Goal: Task Accomplishment & Management: Use online tool/utility

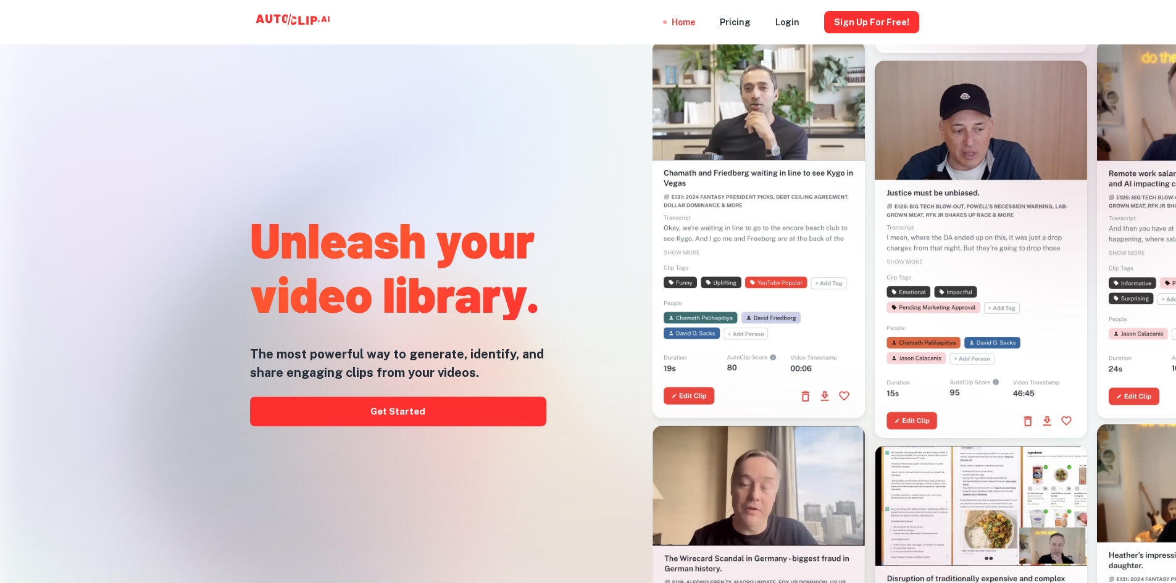
click at [459, 415] on link "Get Started" at bounding box center [398, 412] width 296 height 30
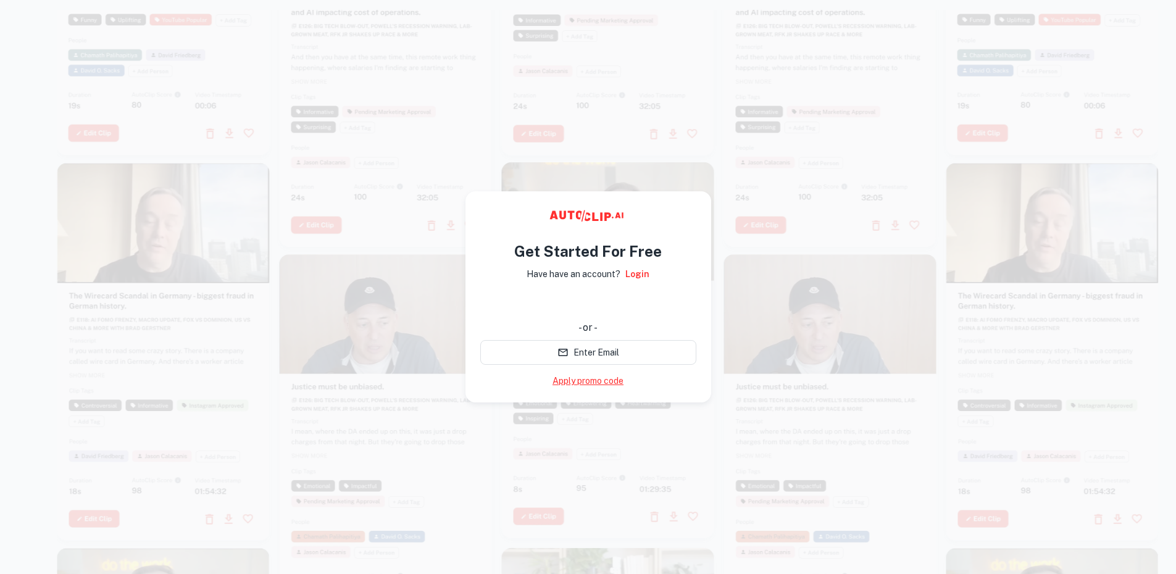
click at [592, 375] on link "Apply promo code" at bounding box center [587, 381] width 71 height 13
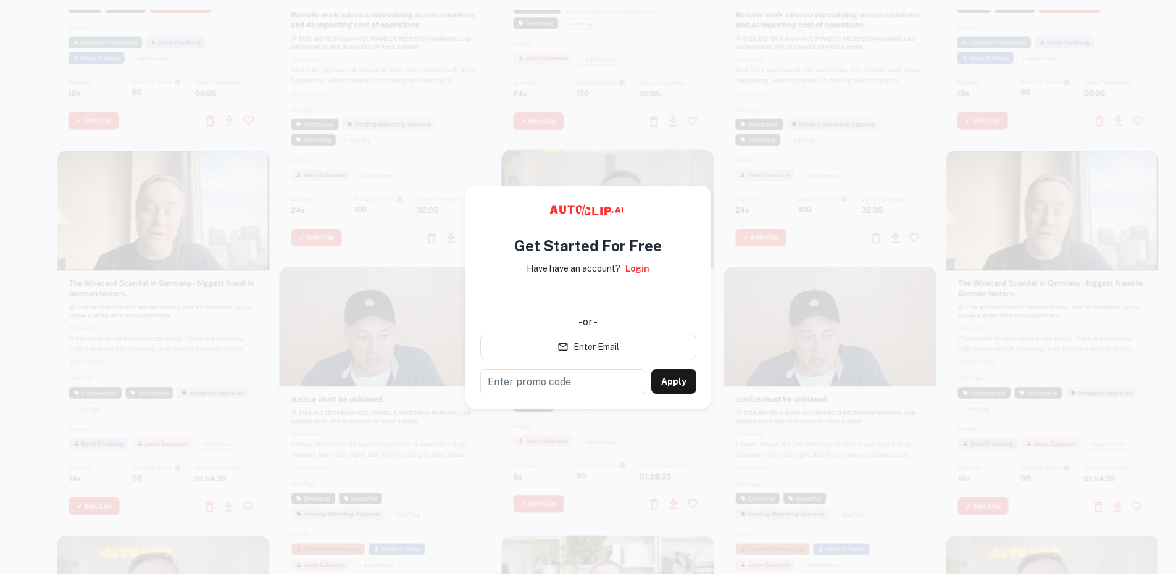
click at [539, 316] on div "- or -" at bounding box center [588, 322] width 216 height 15
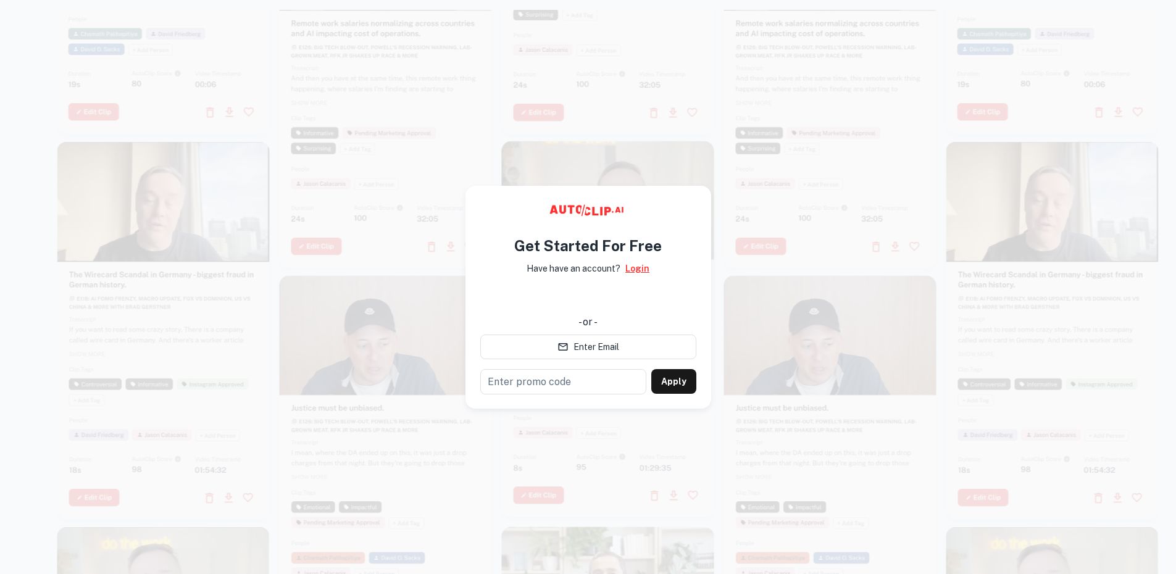
click at [636, 268] on link "Login" at bounding box center [637, 269] width 24 height 14
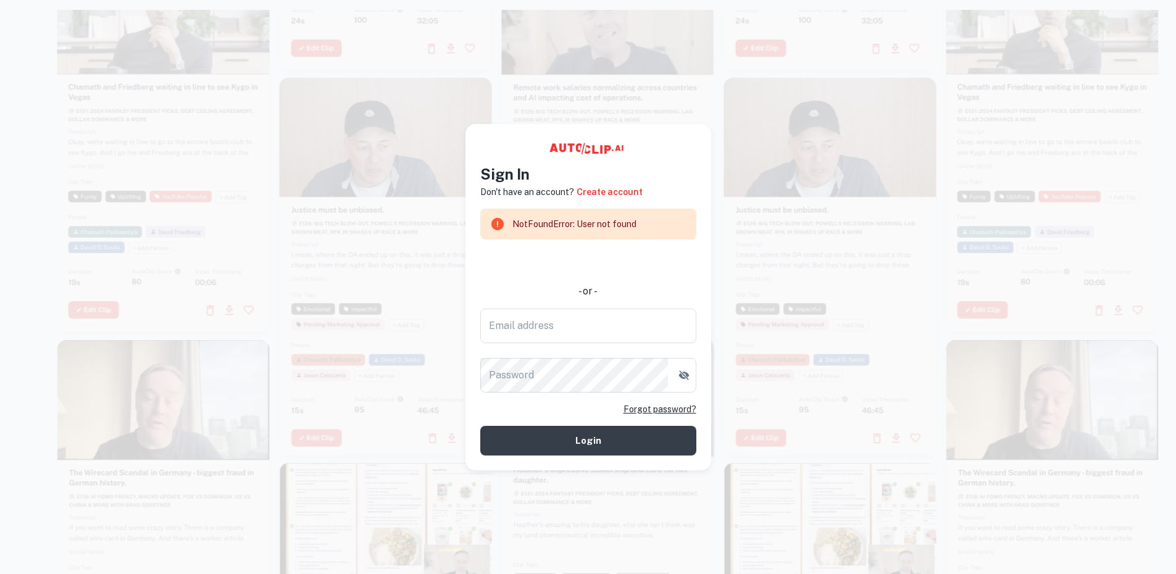
click at [561, 85] on div at bounding box center [608, 143] width 212 height 378
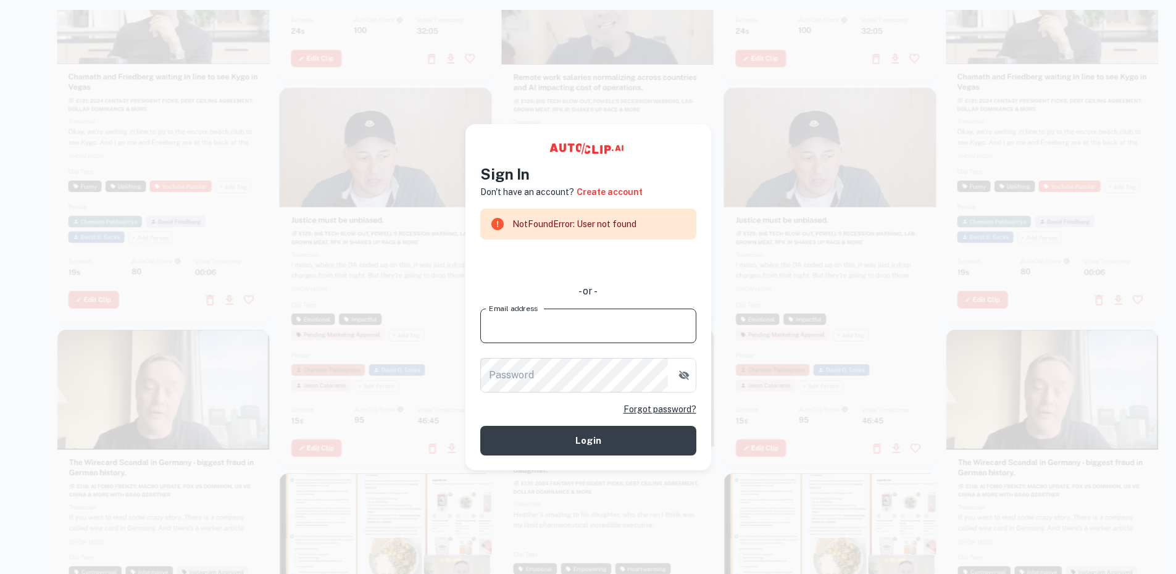
click at [538, 323] on input "Email address" at bounding box center [588, 326] width 216 height 35
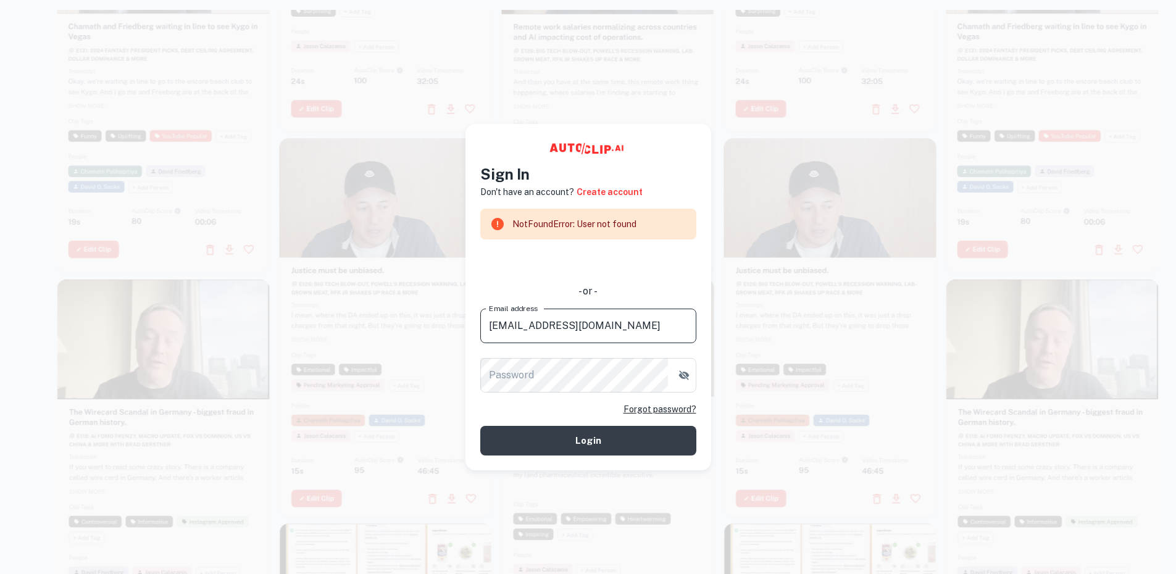
type input "bujiangli@gmail.com"
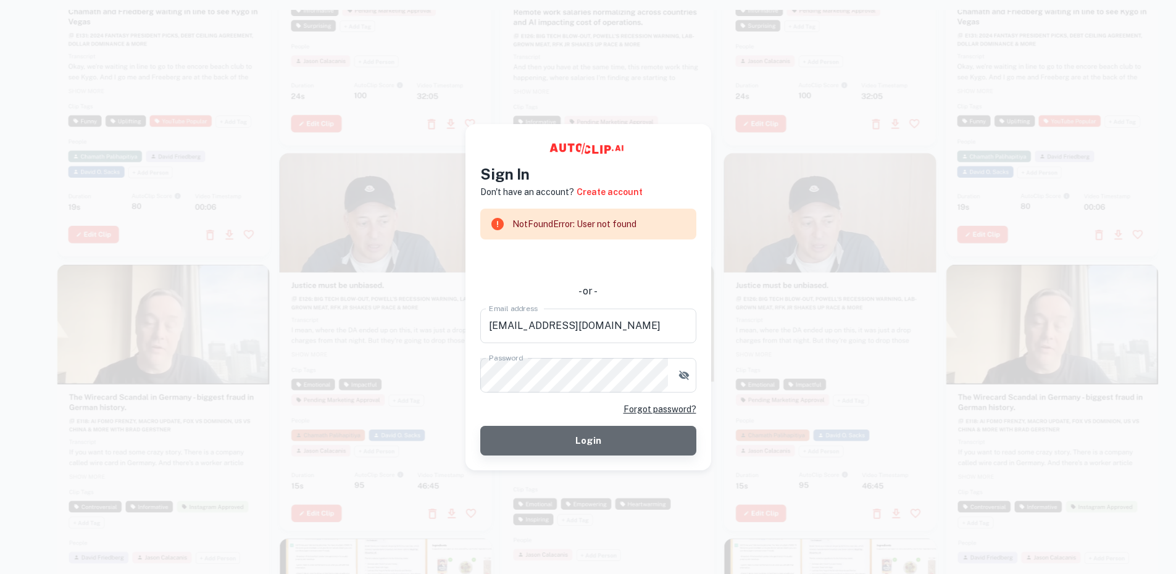
click at [621, 439] on button "Login" at bounding box center [588, 441] width 216 height 30
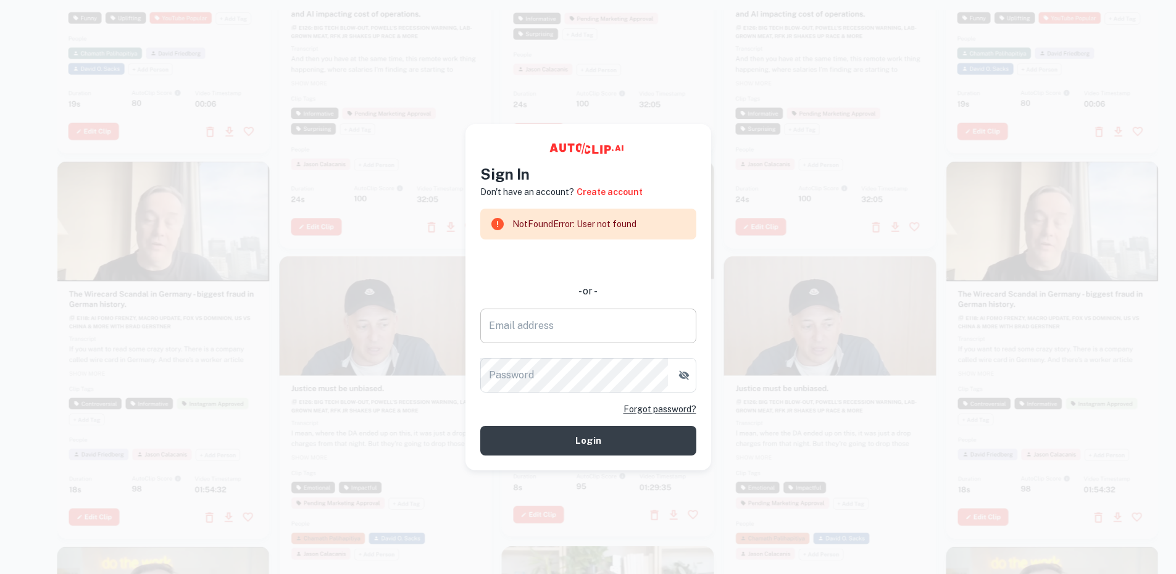
click at [617, 332] on input "Email address" at bounding box center [588, 326] width 216 height 35
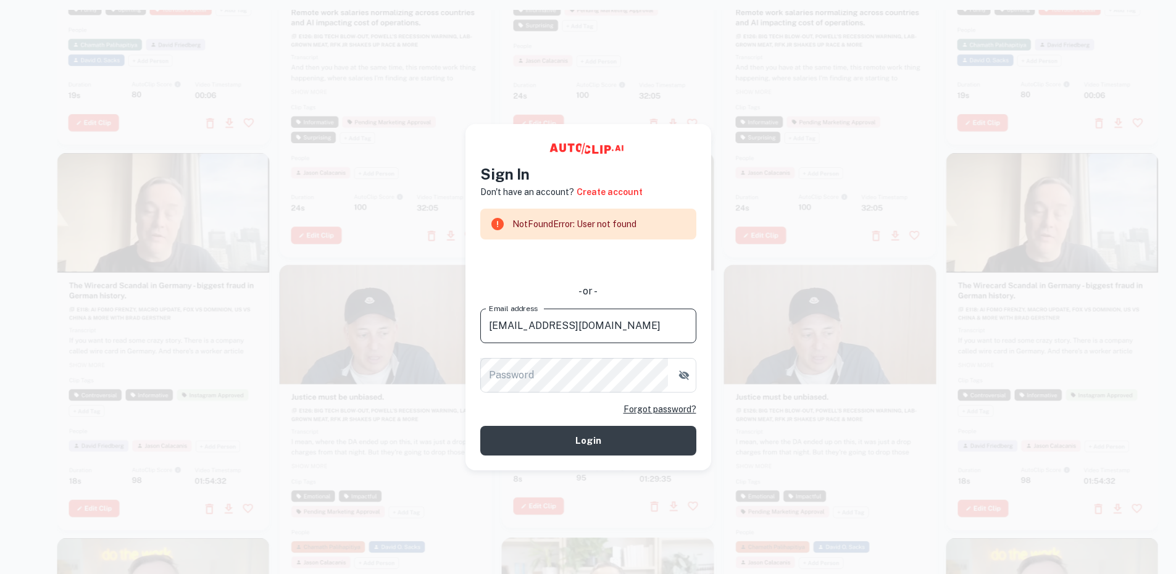
click at [526, 323] on input "bujiangli@gmail.com" at bounding box center [588, 326] width 216 height 35
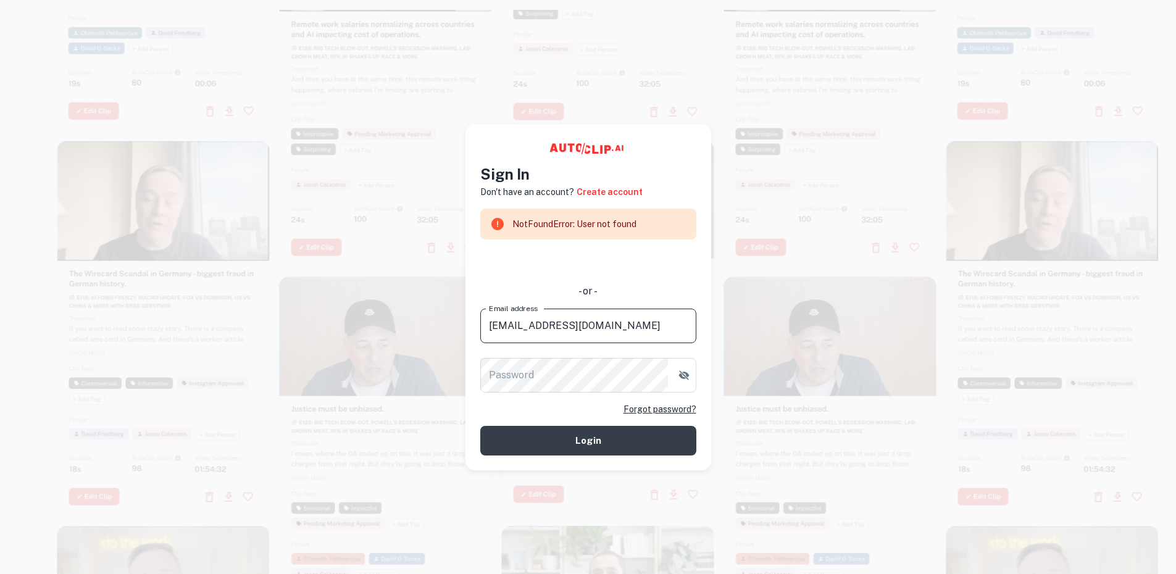
type input "bujiangli007@gmail.com"
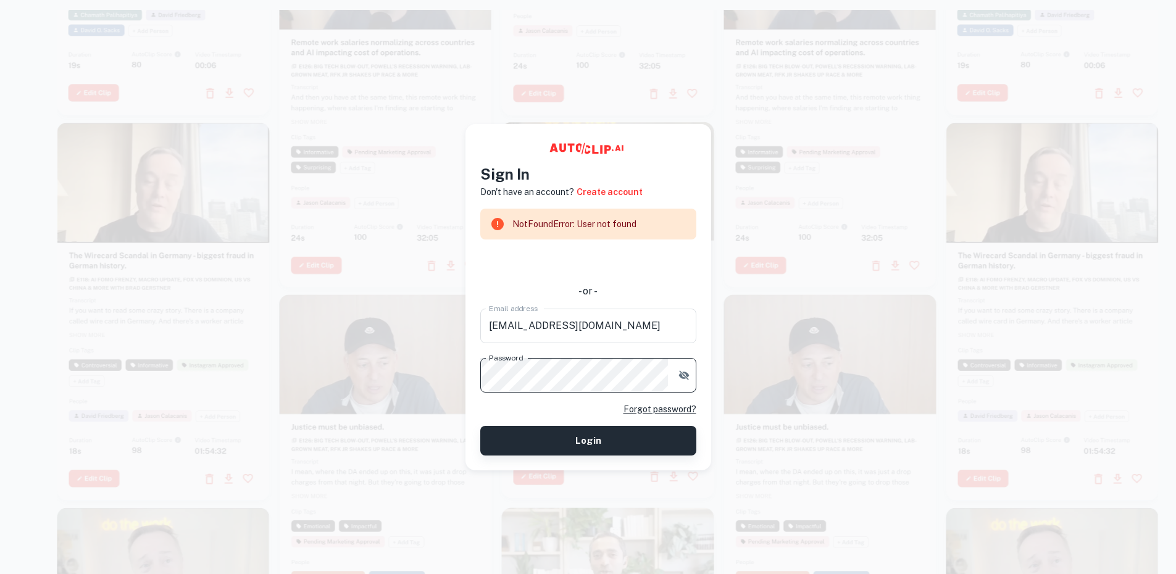
click at [571, 436] on button "Login" at bounding box center [588, 441] width 216 height 30
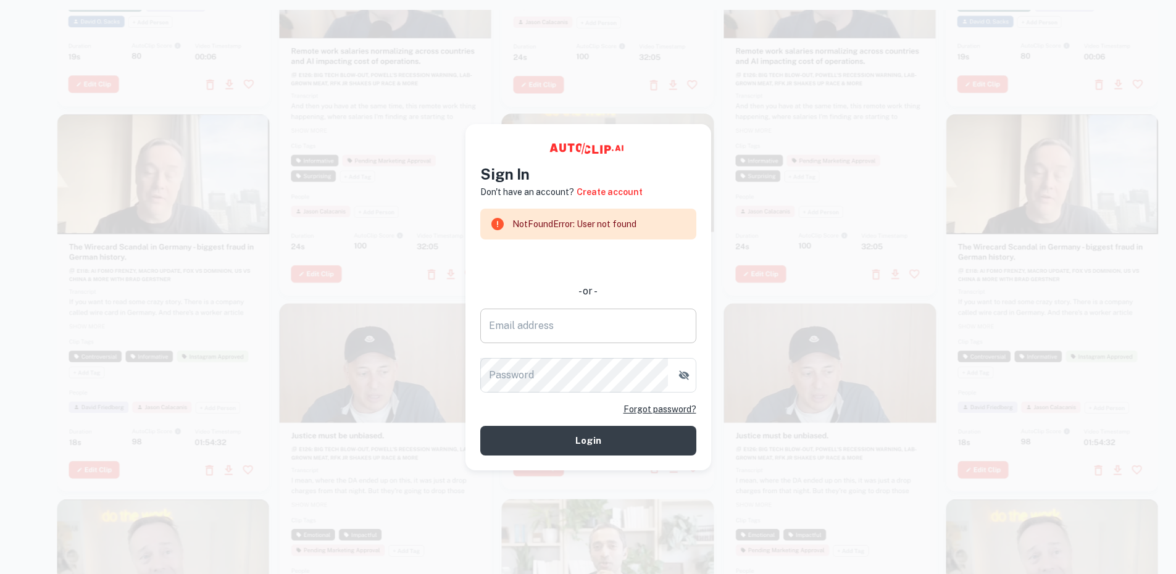
click at [553, 333] on input "Email address" at bounding box center [588, 326] width 216 height 35
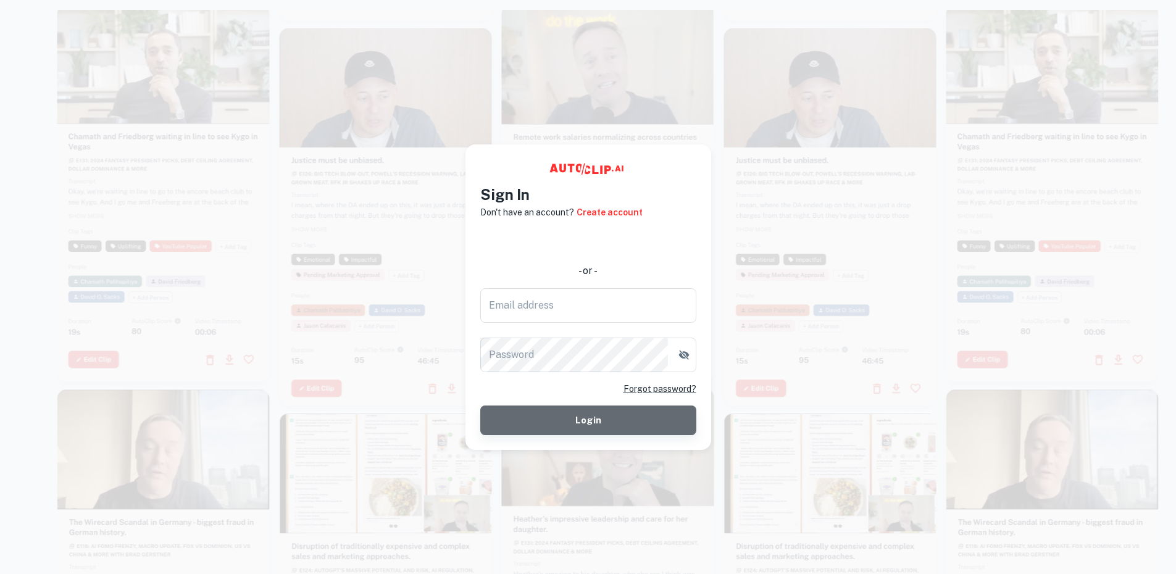
click at [604, 407] on button "Login" at bounding box center [588, 420] width 216 height 30
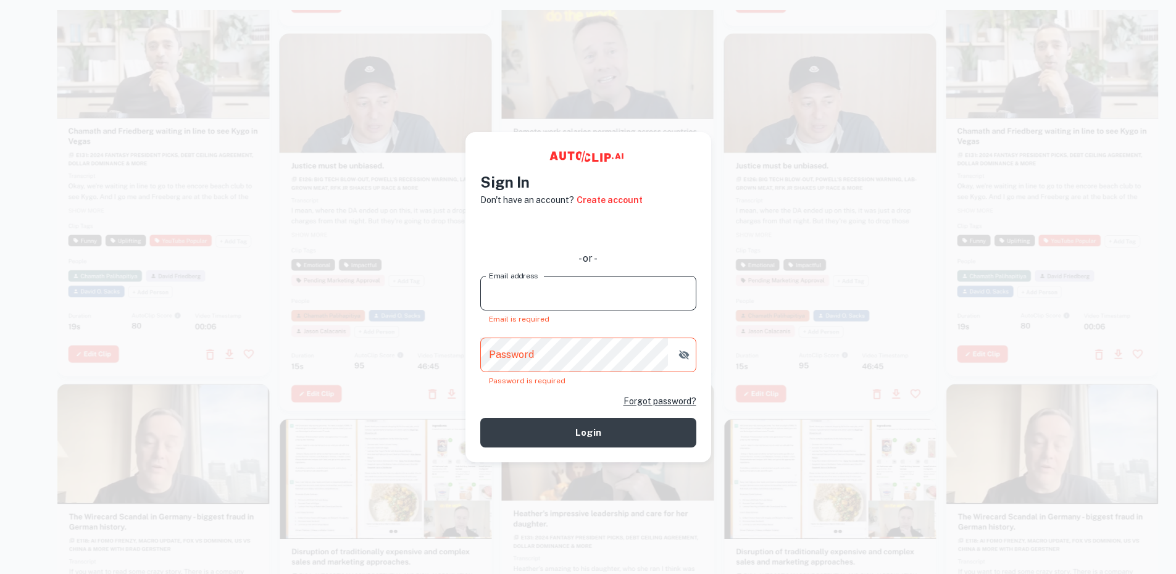
click at [556, 289] on input "Email address" at bounding box center [588, 293] width 216 height 35
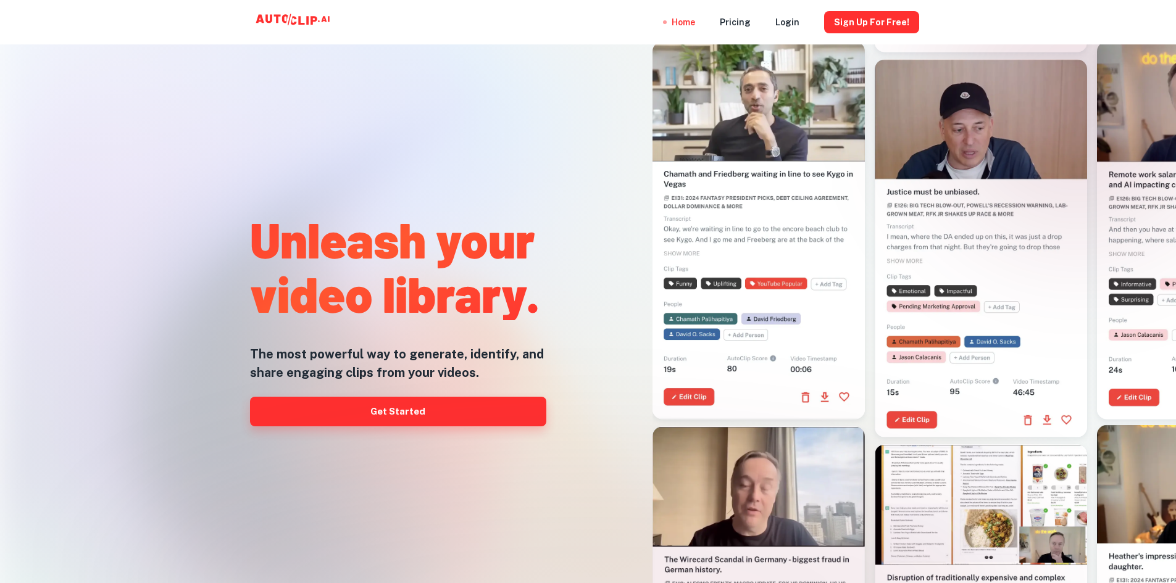
click at [431, 415] on link "Get Started" at bounding box center [398, 412] width 296 height 30
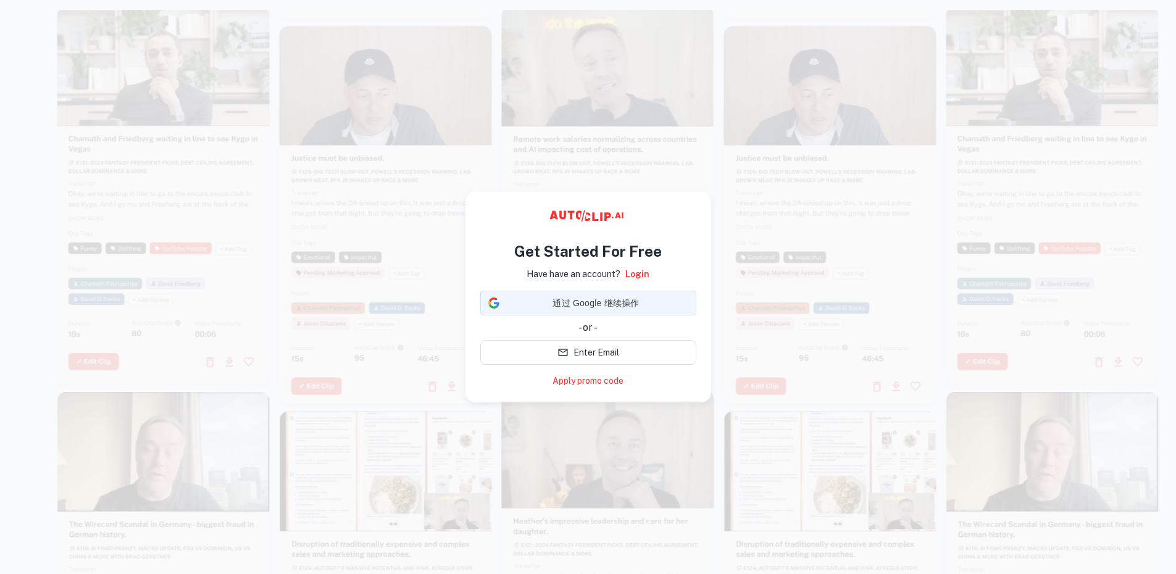
click at [604, 301] on span "通过 Google 继续操作" at bounding box center [596, 303] width 184 height 13
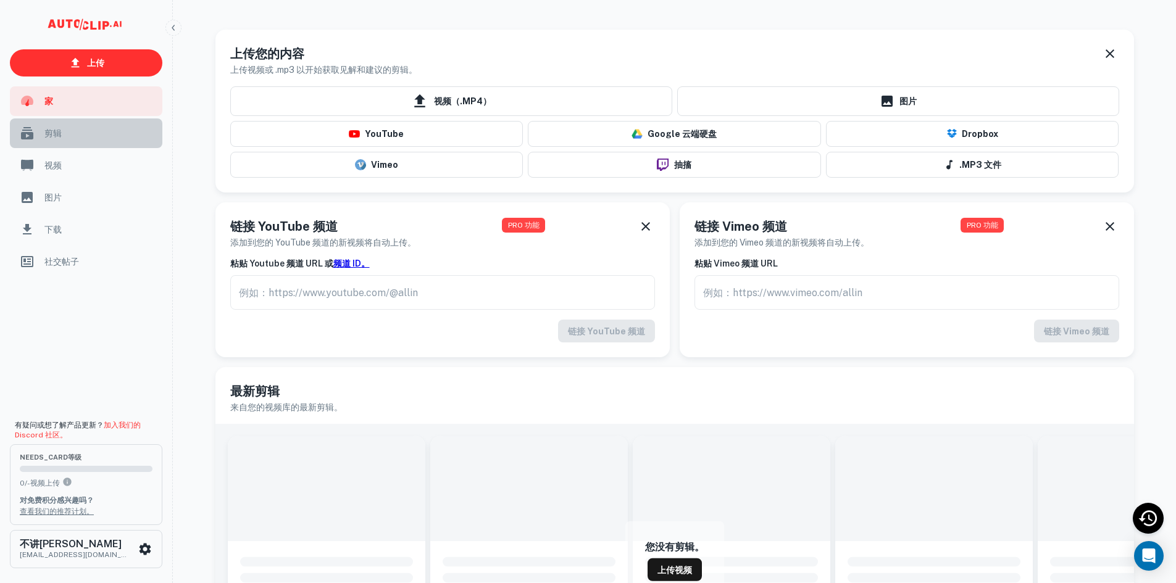
click at [70, 135] on span "剪辑" at bounding box center [99, 134] width 110 height 14
